Goal: Task Accomplishment & Management: Manage account settings

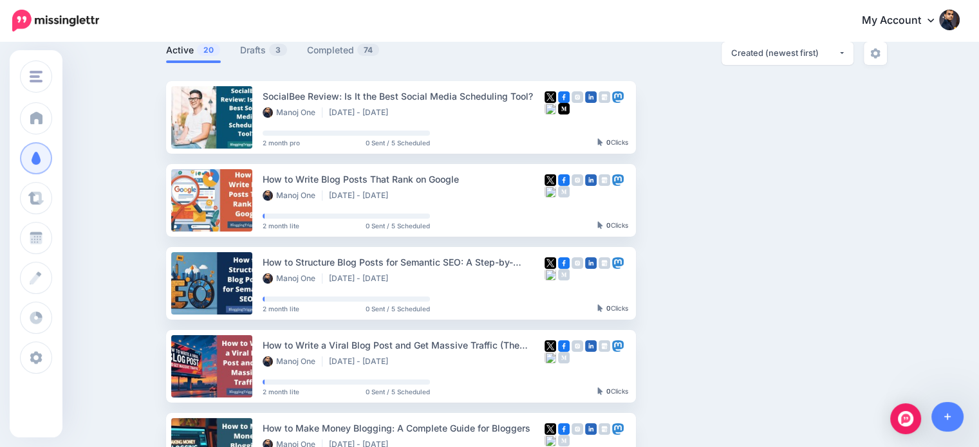
scroll to position [85, 0]
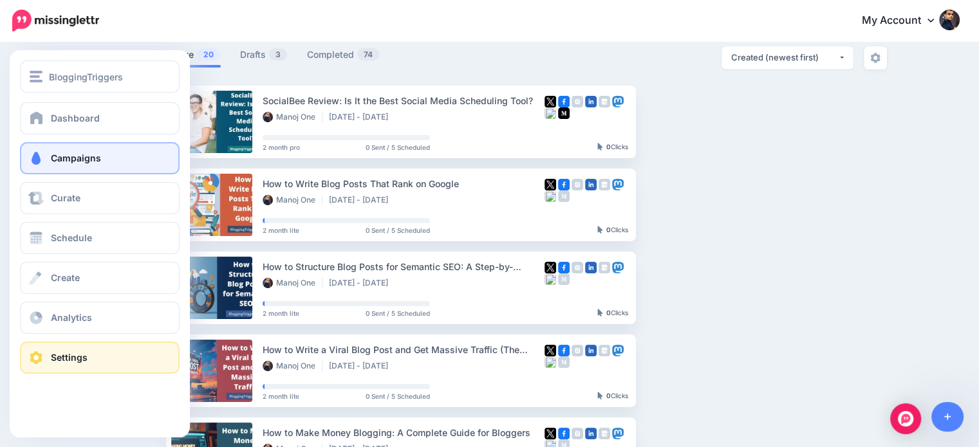
click at [49, 362] on link "Settings" at bounding box center [100, 358] width 160 height 32
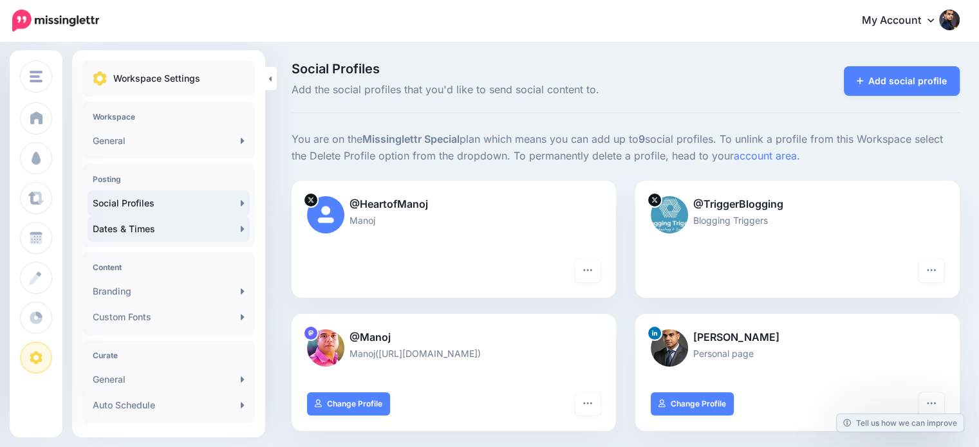
click at [135, 232] on link "Dates & Times" at bounding box center [169, 229] width 162 height 26
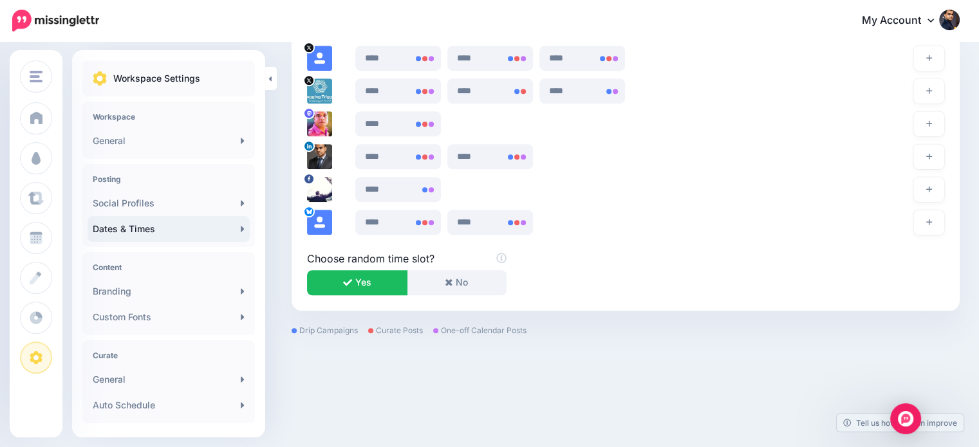
scroll to position [839, 0]
